Goal: Task Accomplishment & Management: Manage account settings

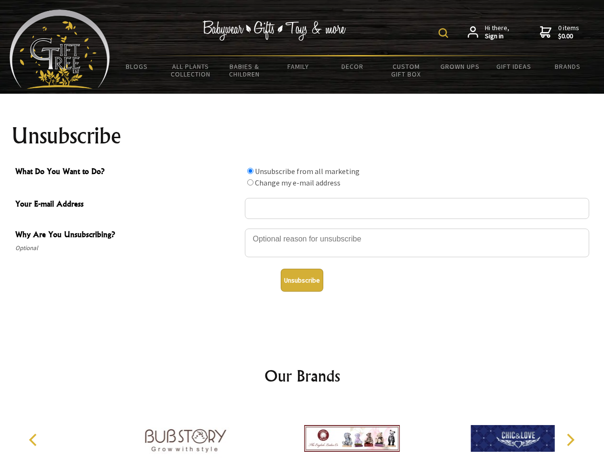
click at [445, 33] on img at bounding box center [444, 33] width 10 height 10
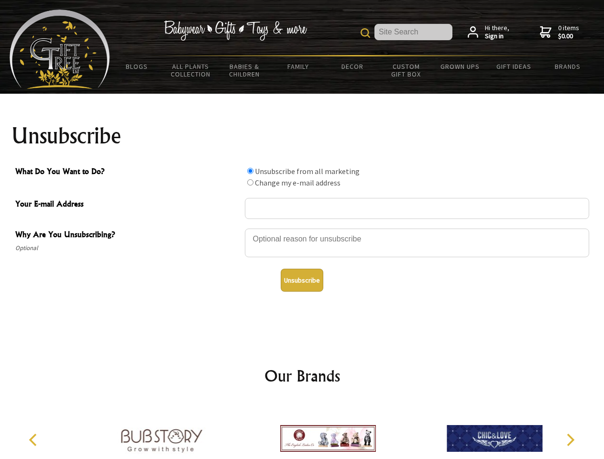
click at [302, 228] on div at bounding box center [417, 244] width 344 height 33
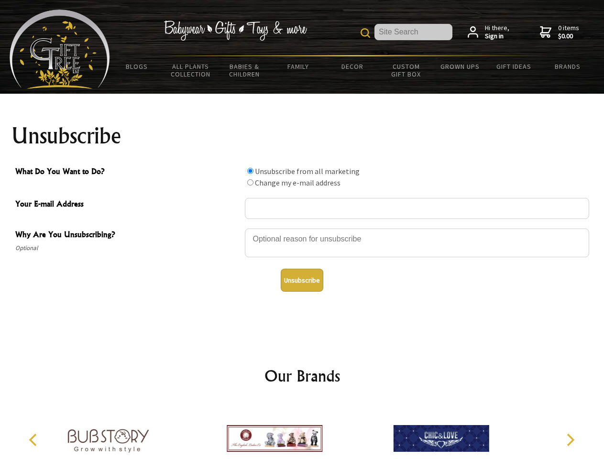
click at [250, 171] on input "What Do You Want to Do?" at bounding box center [250, 171] width 6 height 6
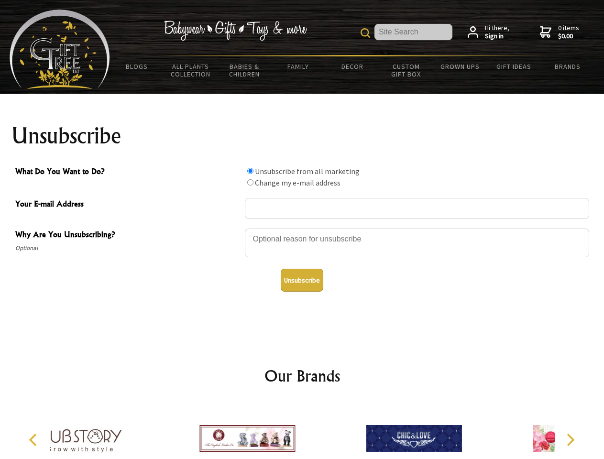
click at [250, 182] on input "What Do You Want to Do?" at bounding box center [250, 182] width 6 height 6
radio input "true"
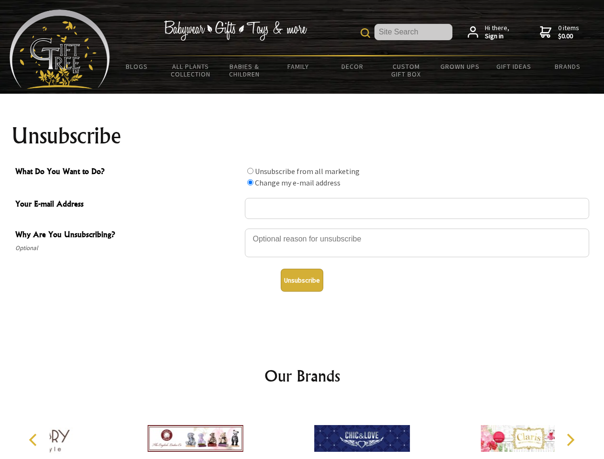
click at [302, 280] on button "Unsubscribe" at bounding box center [302, 280] width 43 height 23
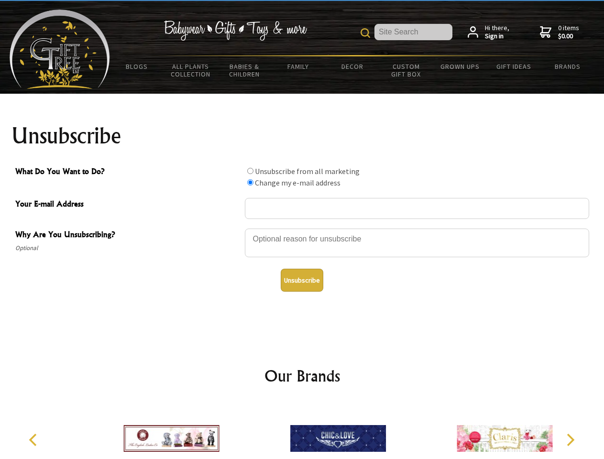
click at [302, 431] on img at bounding box center [338, 439] width 96 height 72
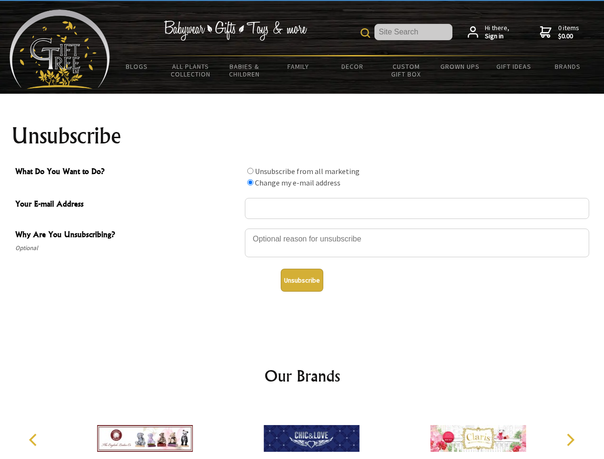
click at [34, 440] on icon "Previous" at bounding box center [34, 440] width 12 height 12
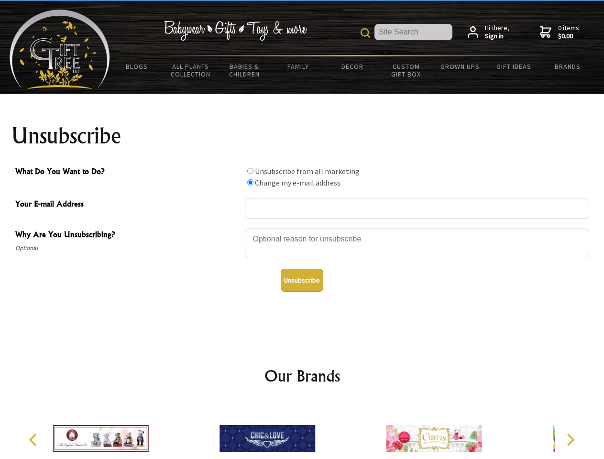
click at [570, 440] on icon "Next" at bounding box center [569, 440] width 12 height 12
